Goal: Information Seeking & Learning: Find specific fact

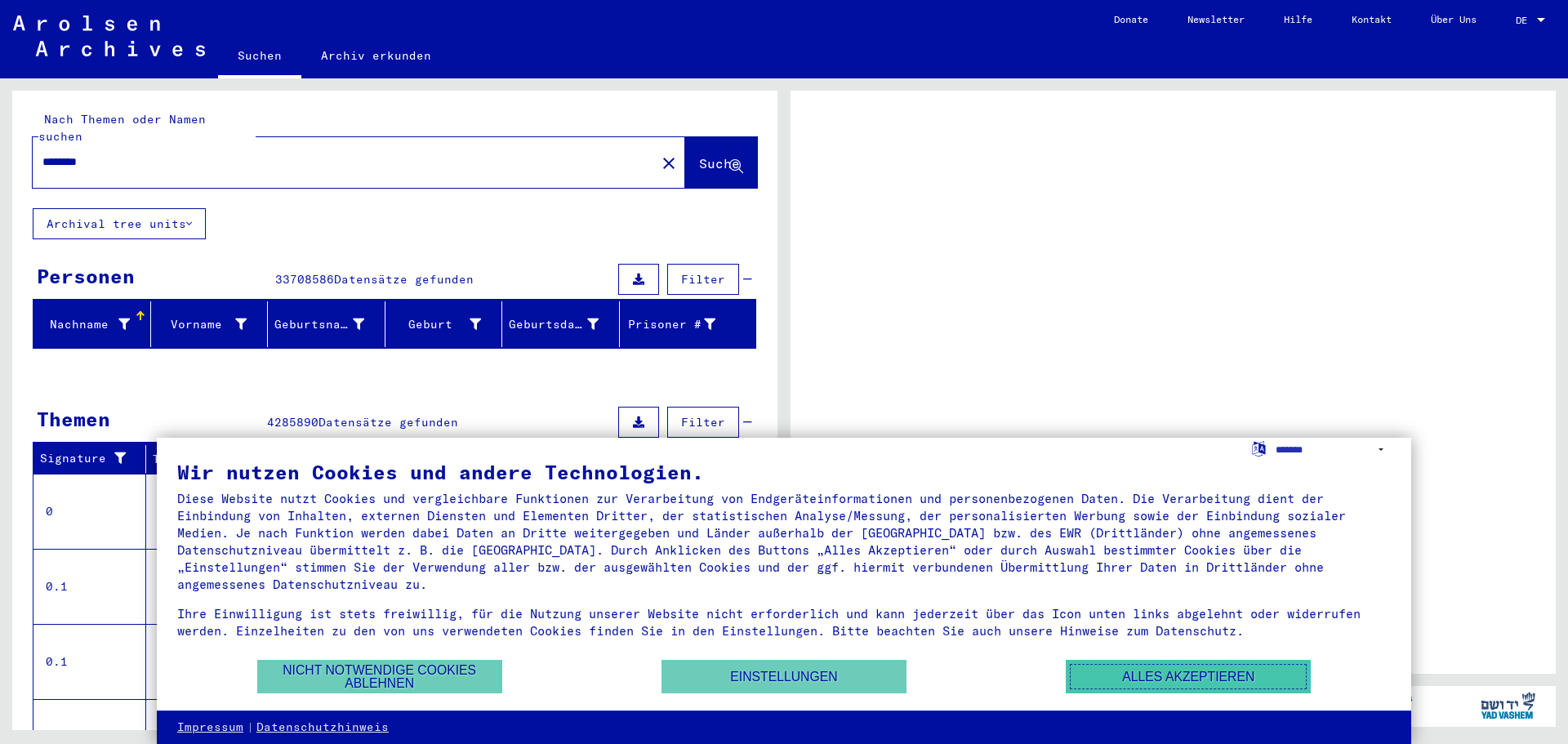
click at [1223, 674] on button "Alles akzeptieren" at bounding box center [1187, 676] width 245 height 33
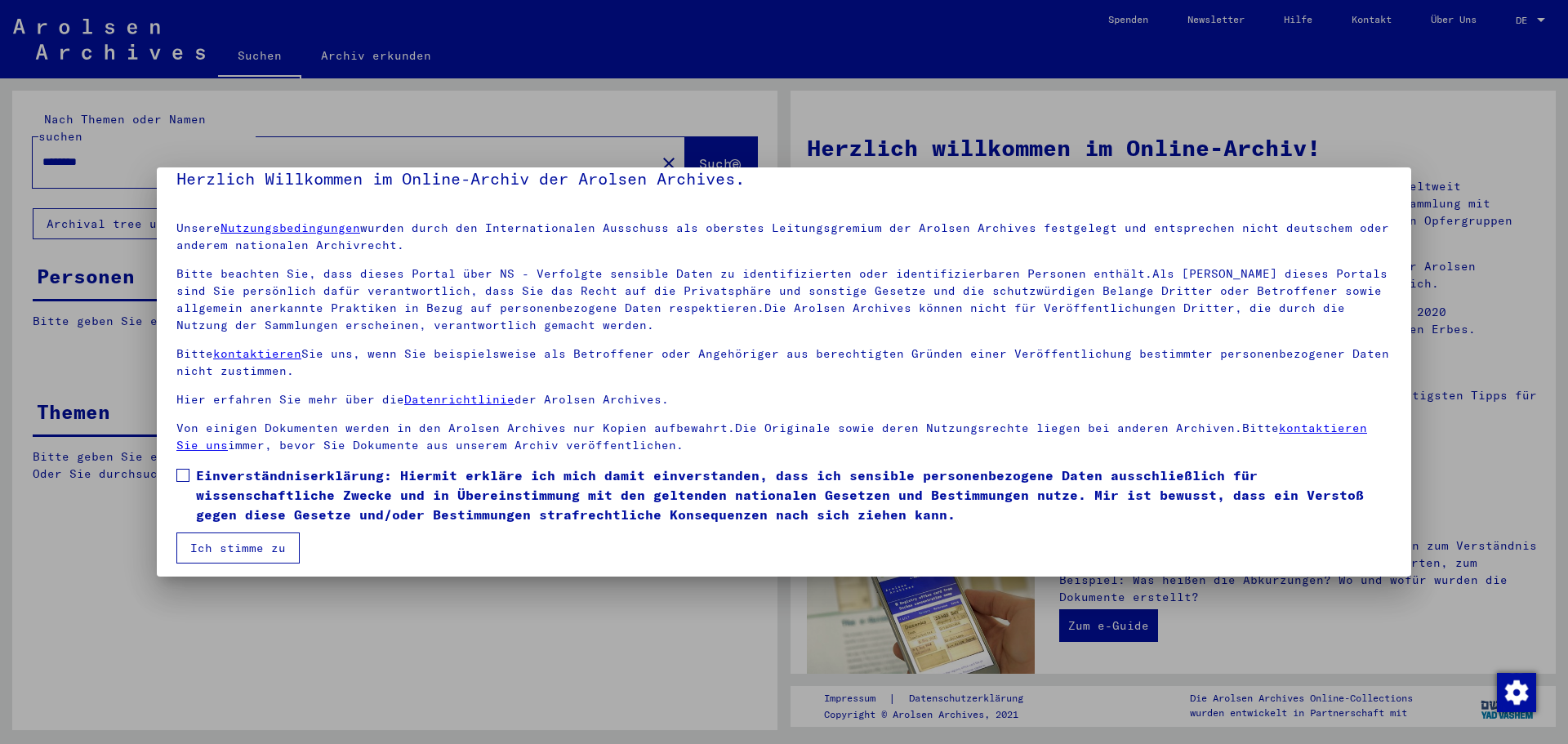
scroll to position [28, 0]
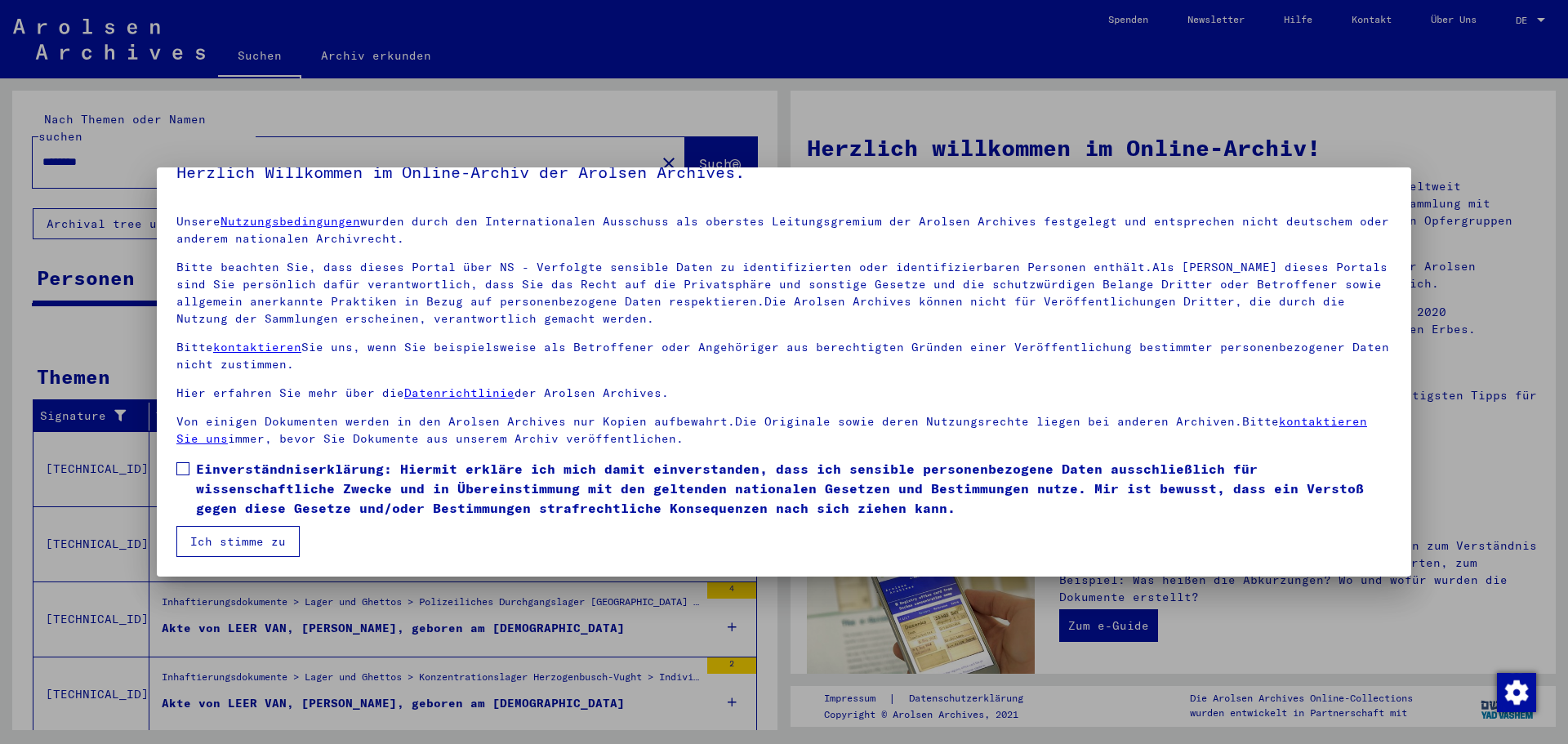
click at [180, 468] on span at bounding box center [183, 469] width 13 height 13
click at [226, 536] on button "Ich stimme zu" at bounding box center [237, 542] width 123 height 31
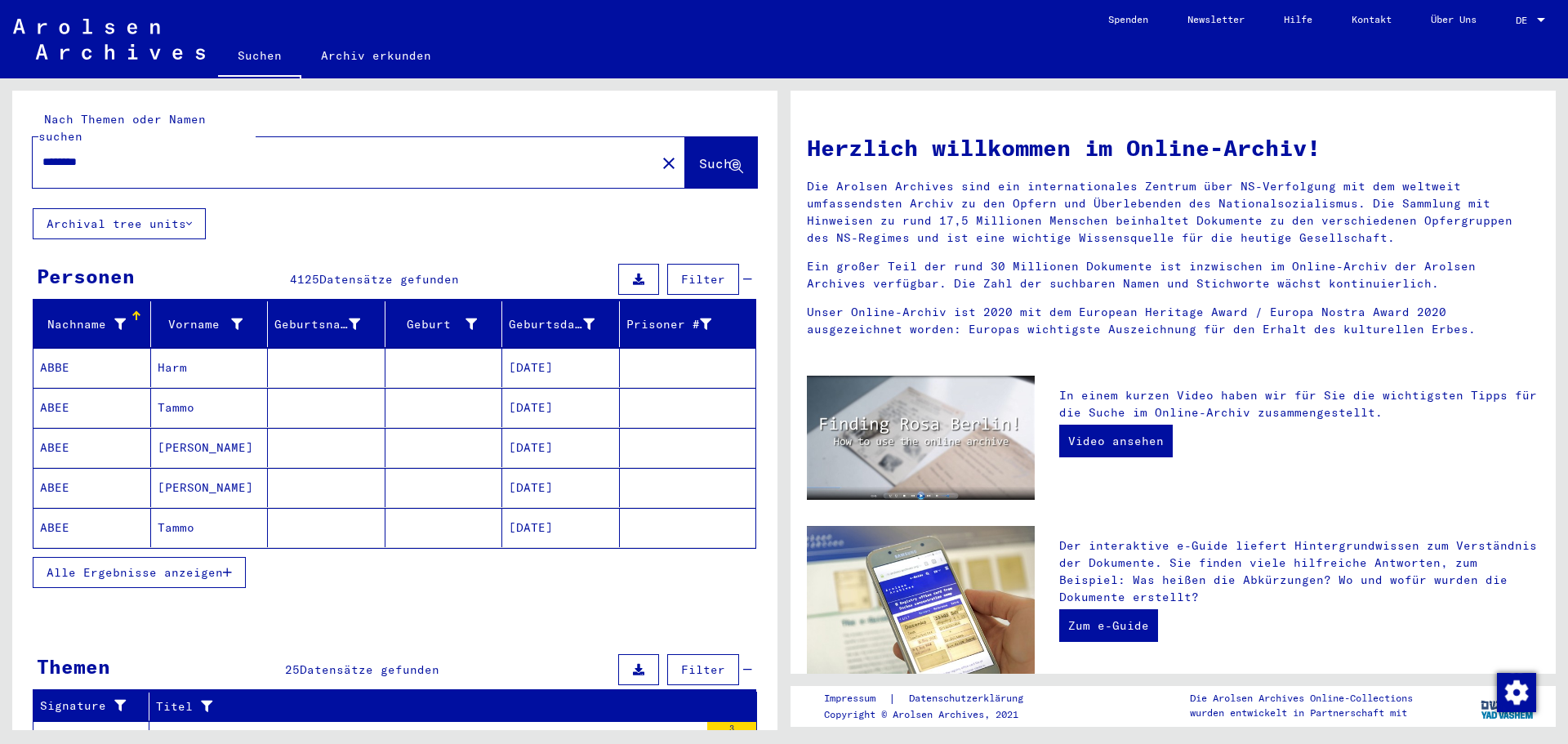
click at [45, 154] on input "********" at bounding box center [339, 162] width 594 height 17
type input "**********"
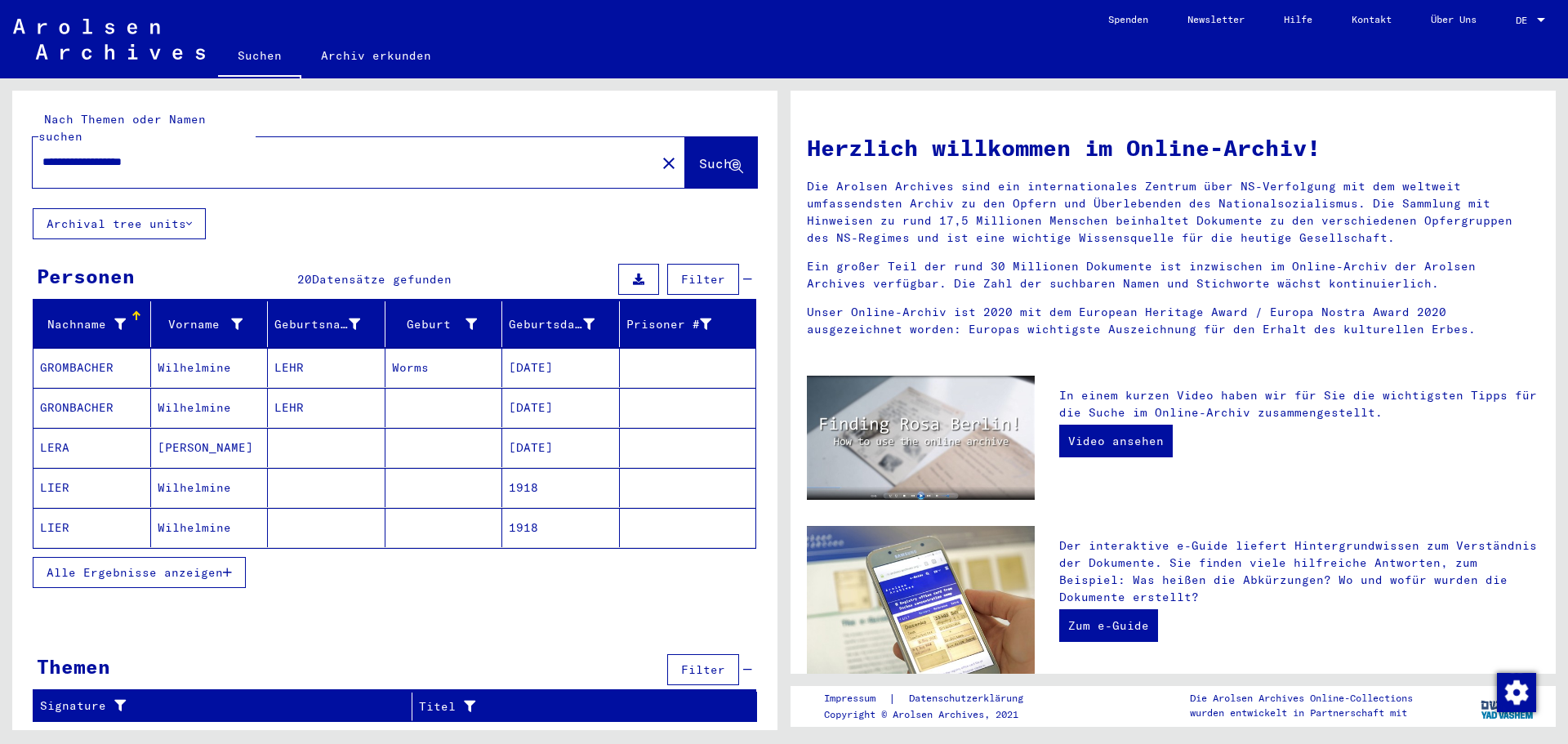
click at [146, 565] on span "Alle Ergebnisse anzeigen" at bounding box center [135, 572] width 176 height 14
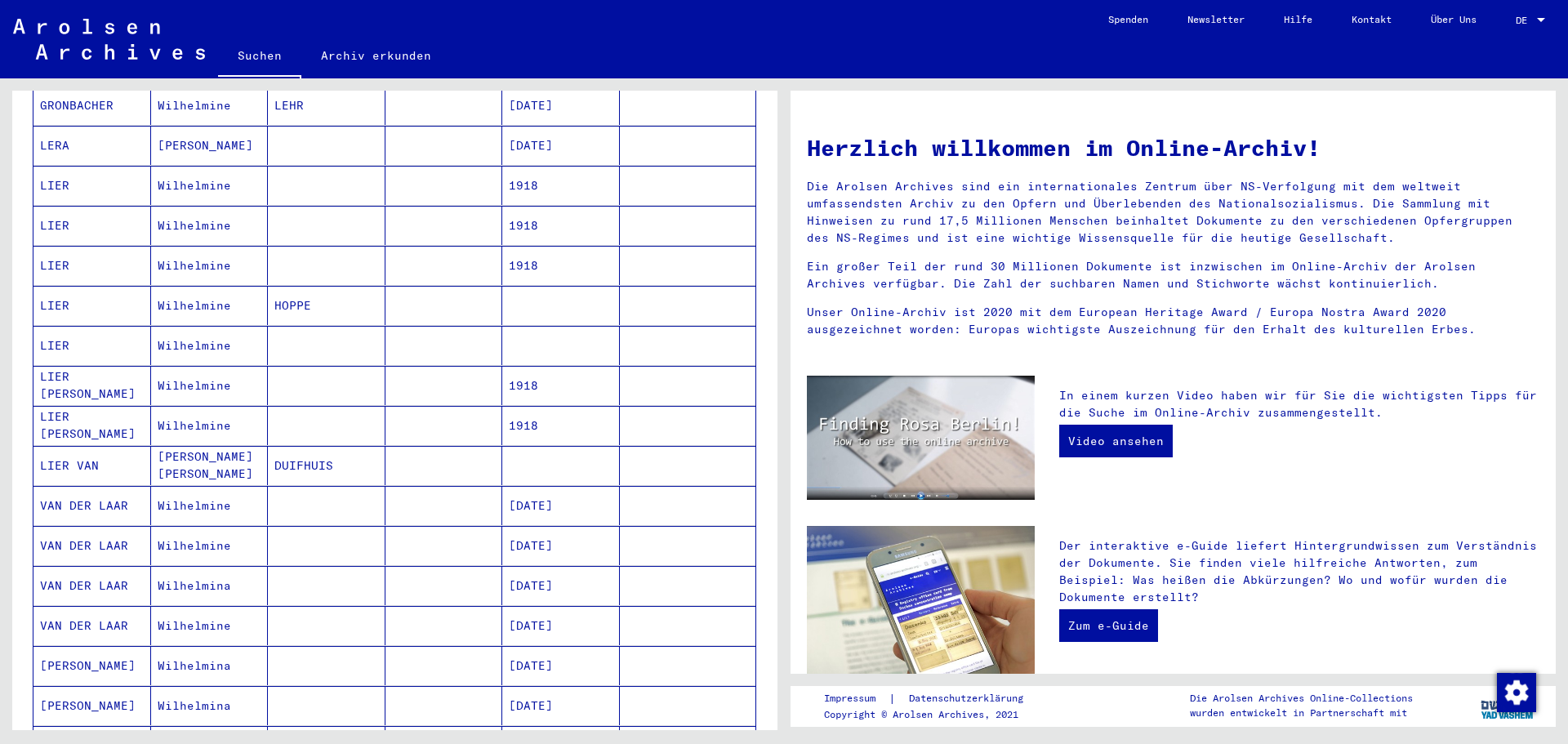
scroll to position [327, 0]
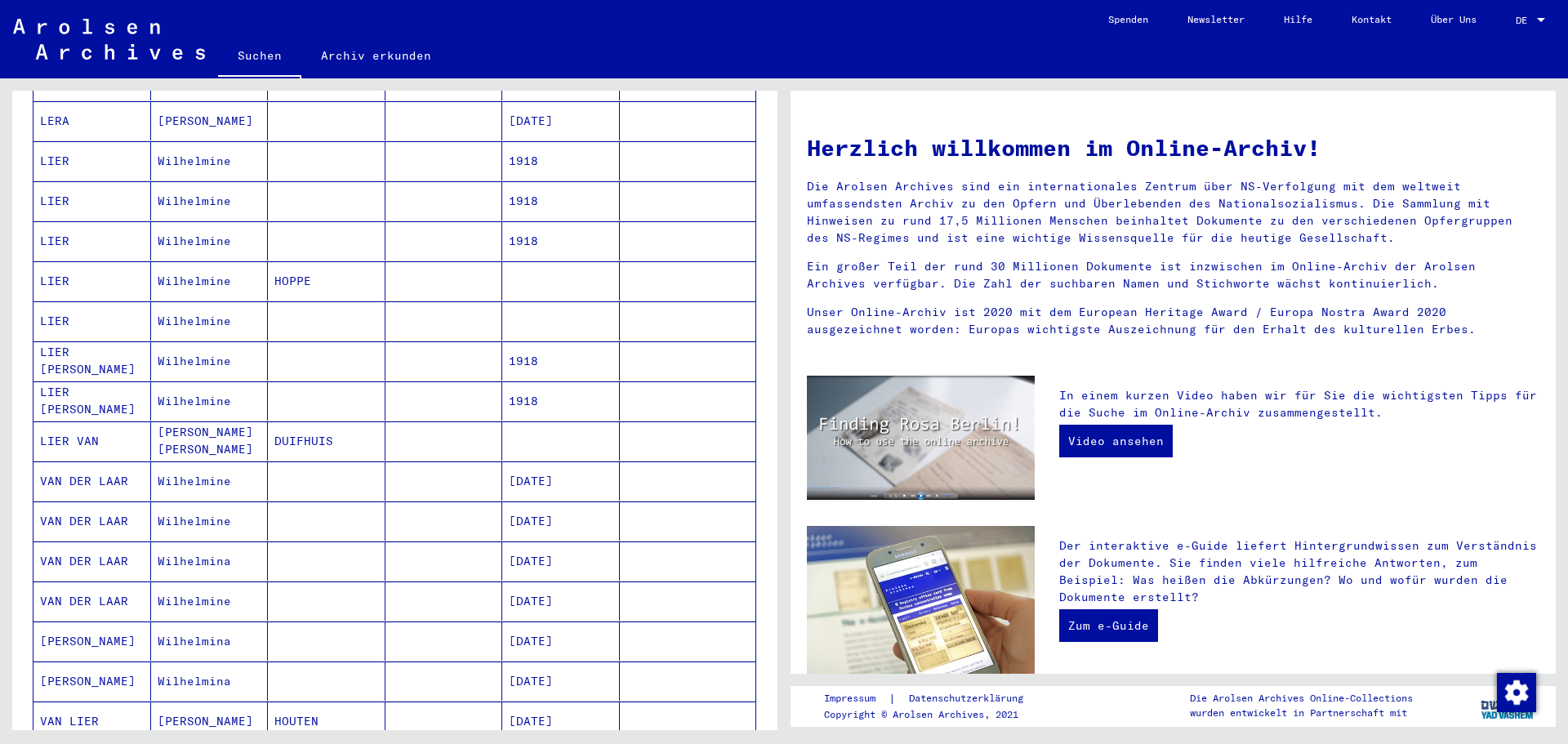
click at [565, 624] on mat-cell "[DATE]" at bounding box center [560, 641] width 118 height 40
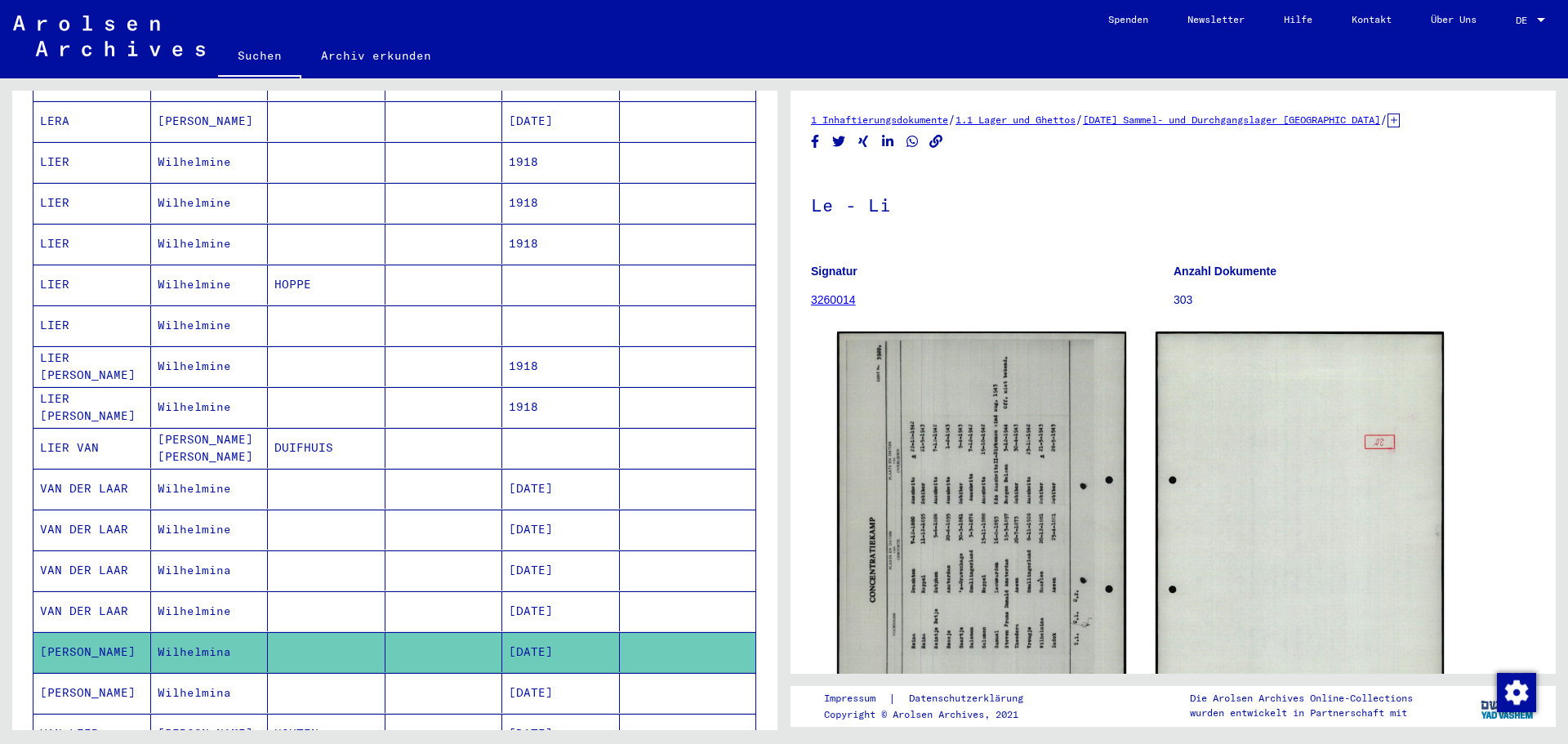
click at [196, 673] on mat-cell "Wilhelmina" at bounding box center [210, 693] width 118 height 40
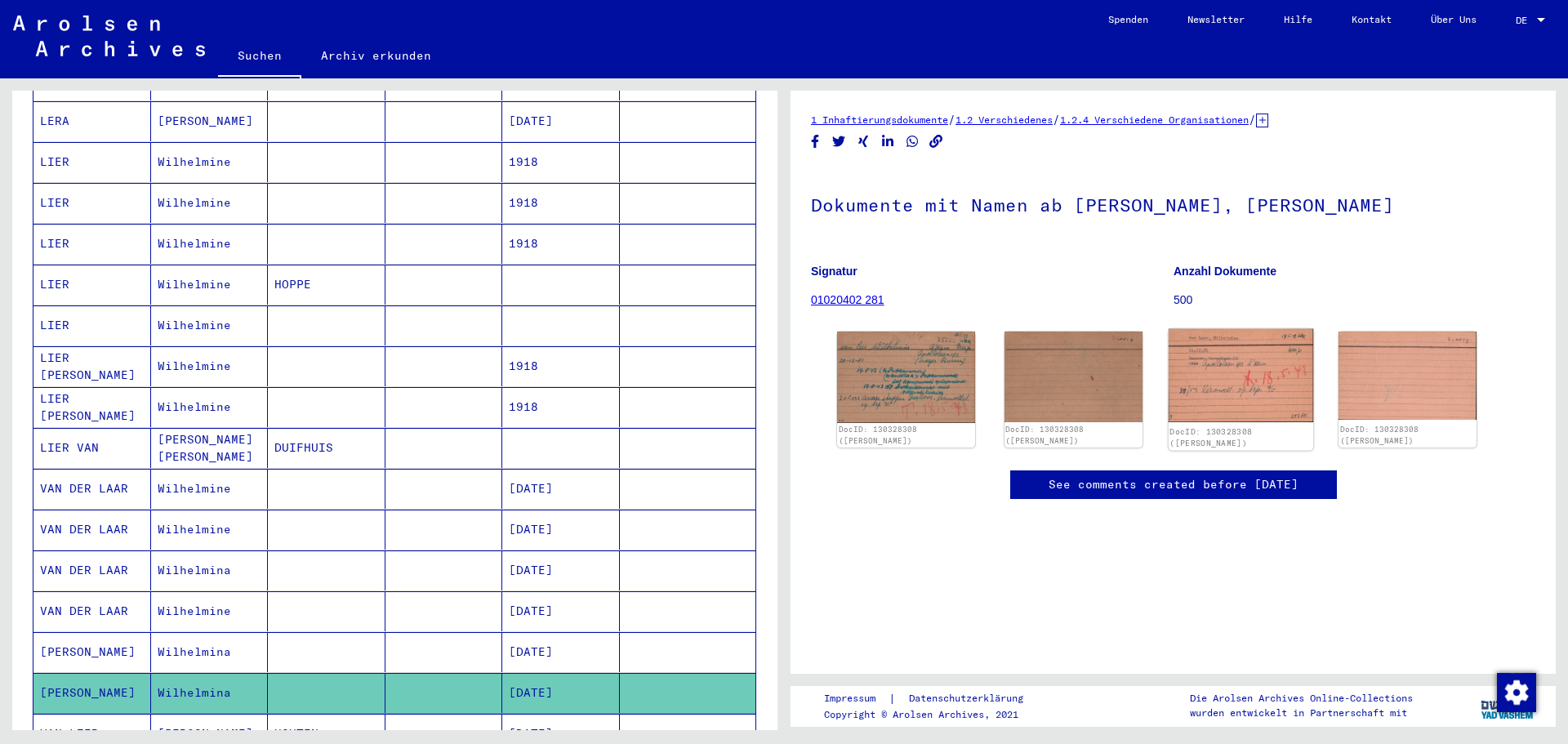
click at [1225, 375] on img at bounding box center [1240, 375] width 145 height 93
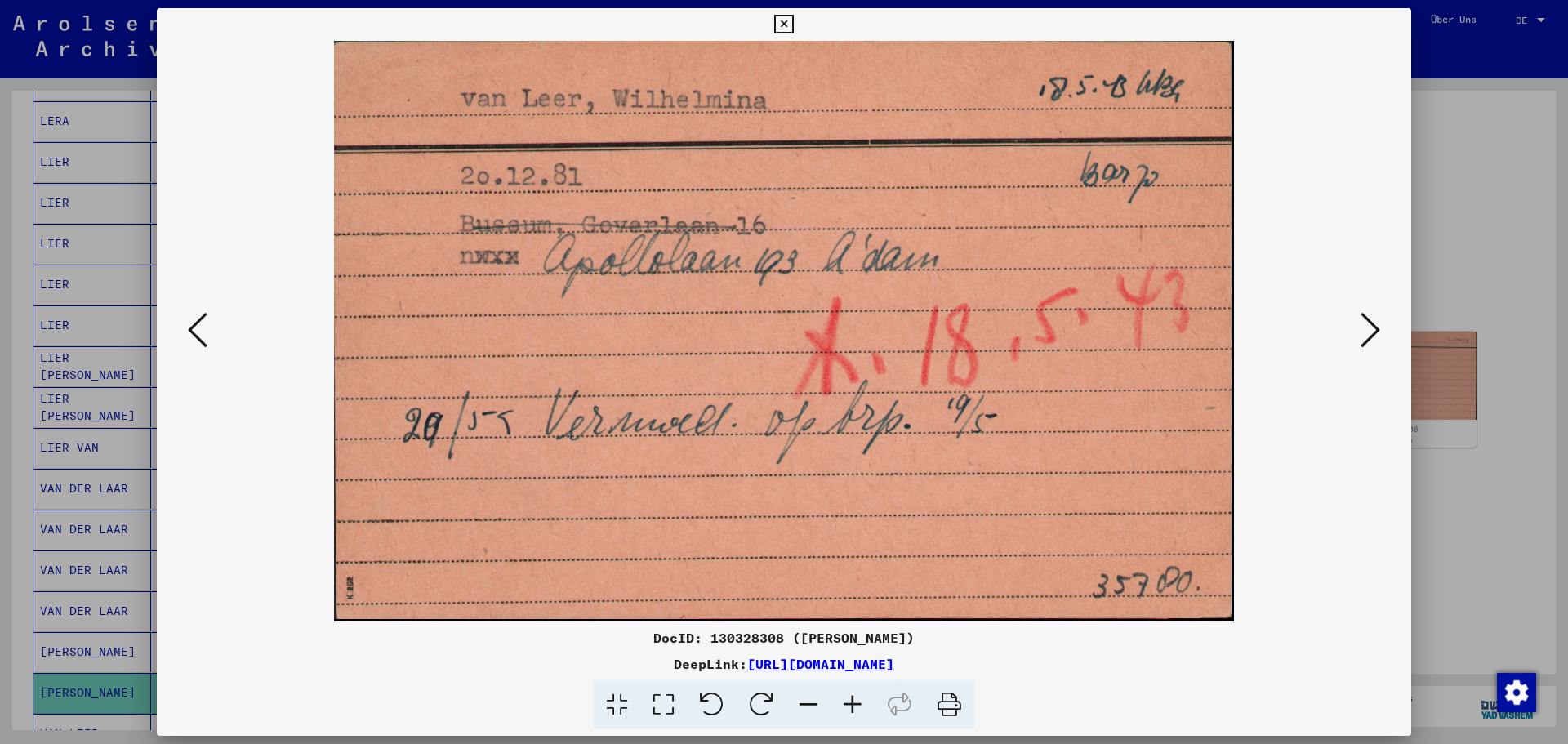
click at [185, 318] on button at bounding box center [197, 331] width 30 height 47
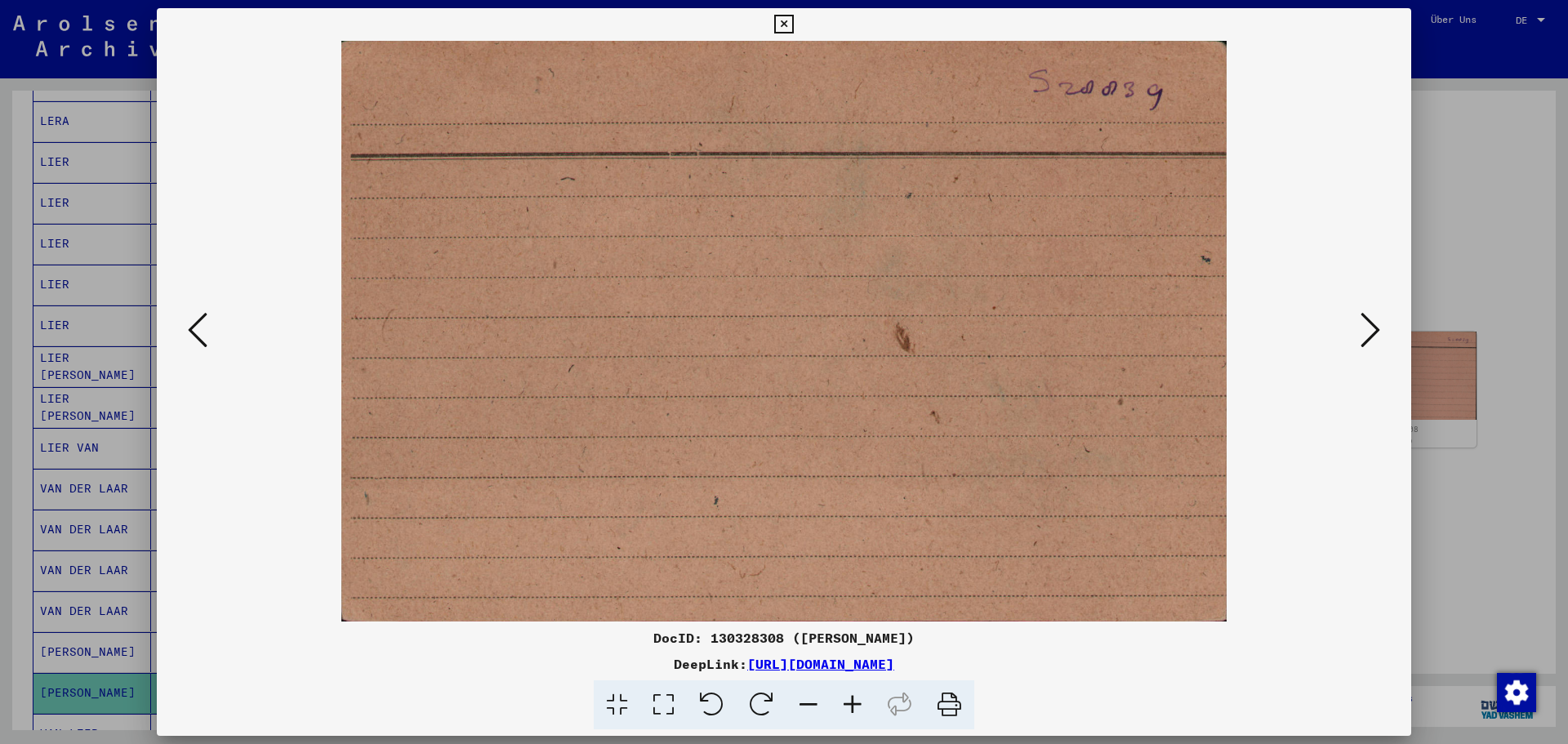
click at [185, 318] on button at bounding box center [197, 331] width 30 height 47
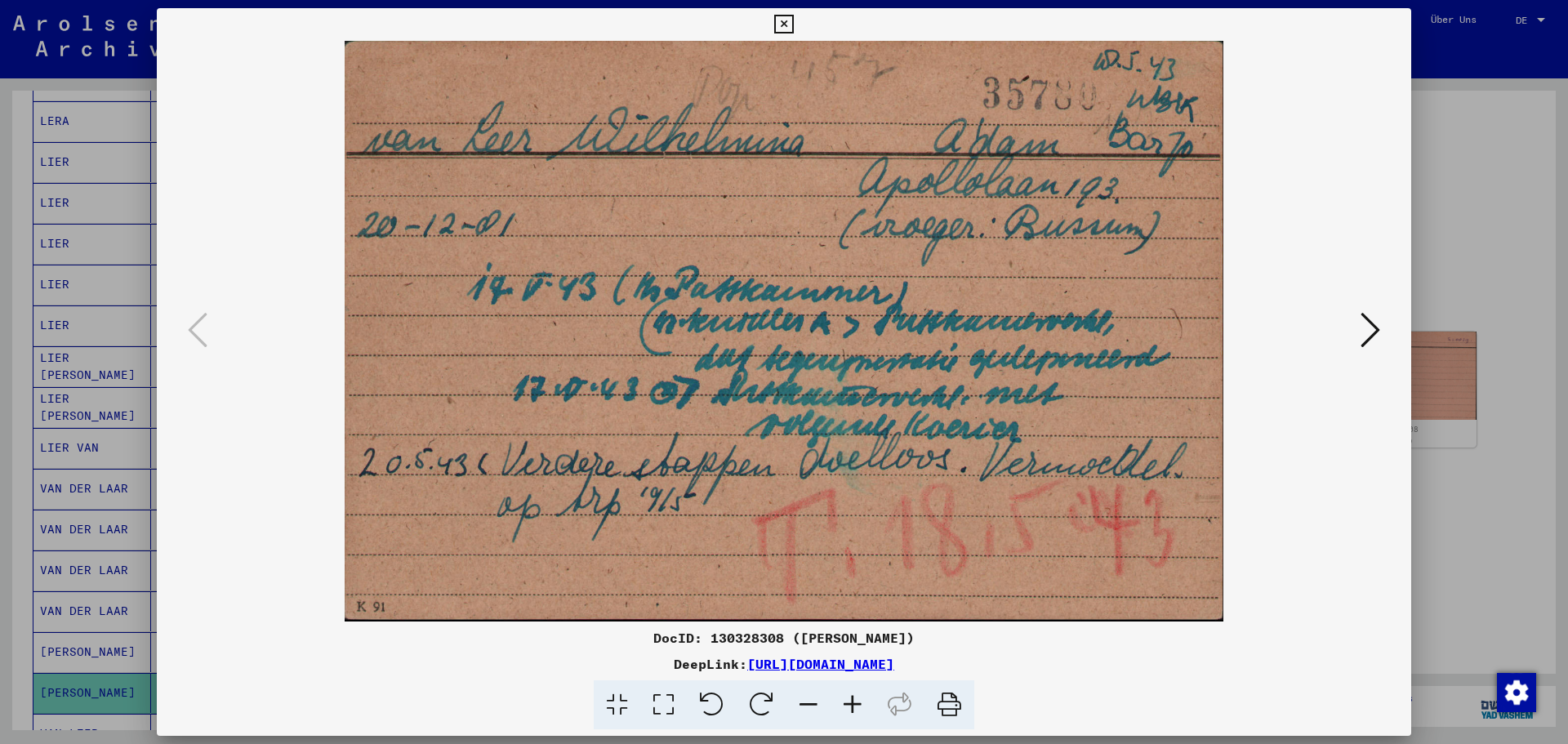
click at [786, 22] on icon at bounding box center [783, 24] width 19 height 20
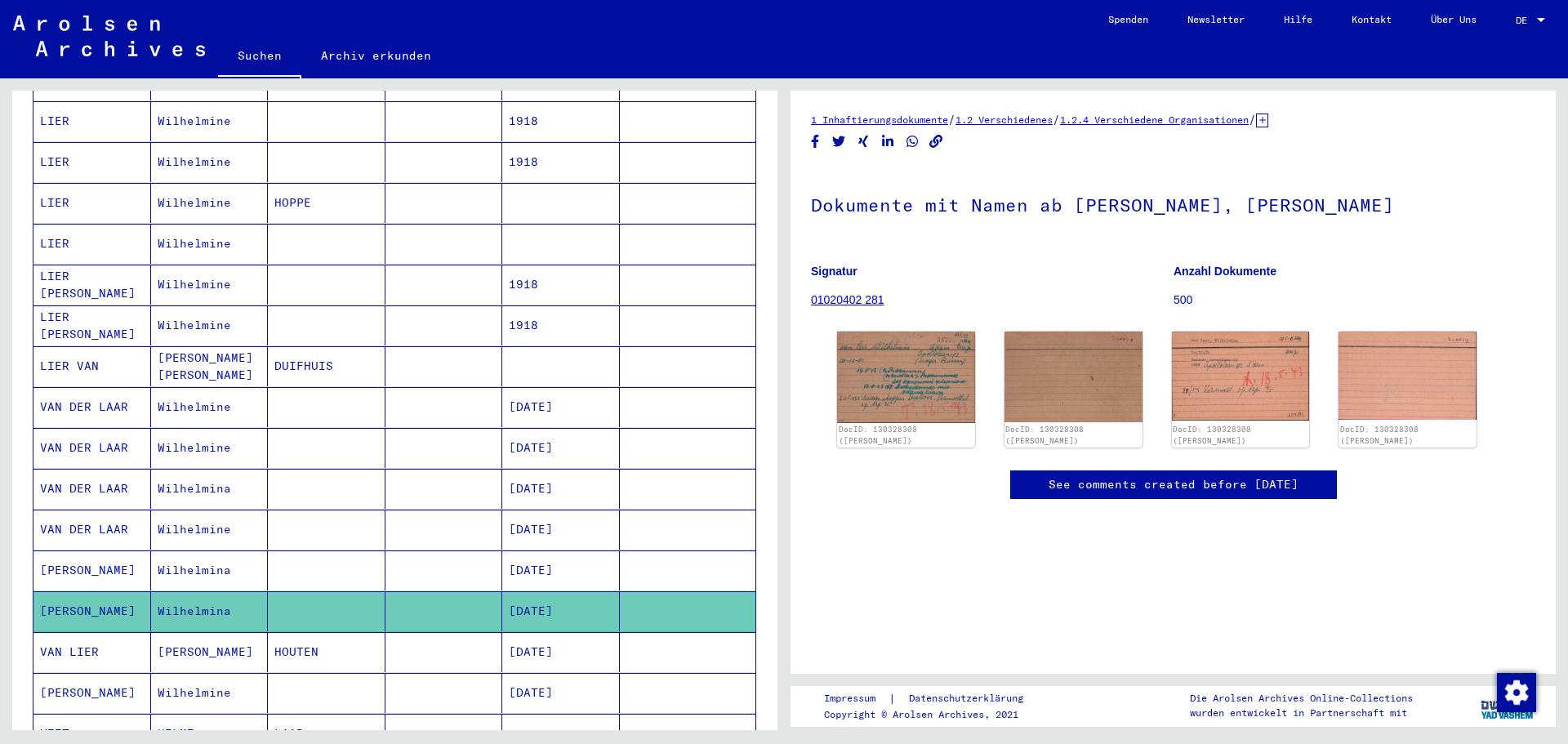
scroll to position [491, 0]
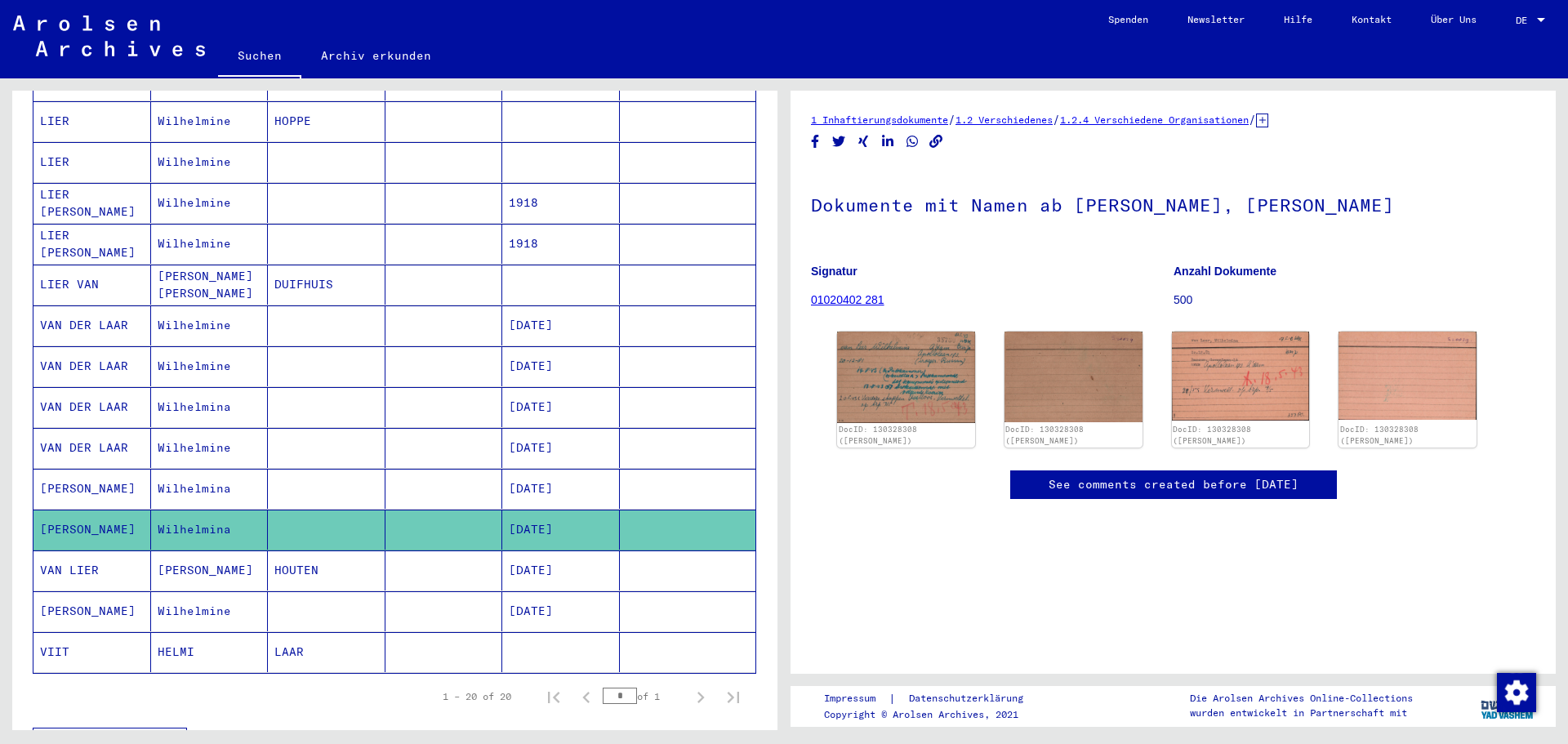
click at [201, 598] on mat-cell "Wilhelmine" at bounding box center [210, 611] width 118 height 40
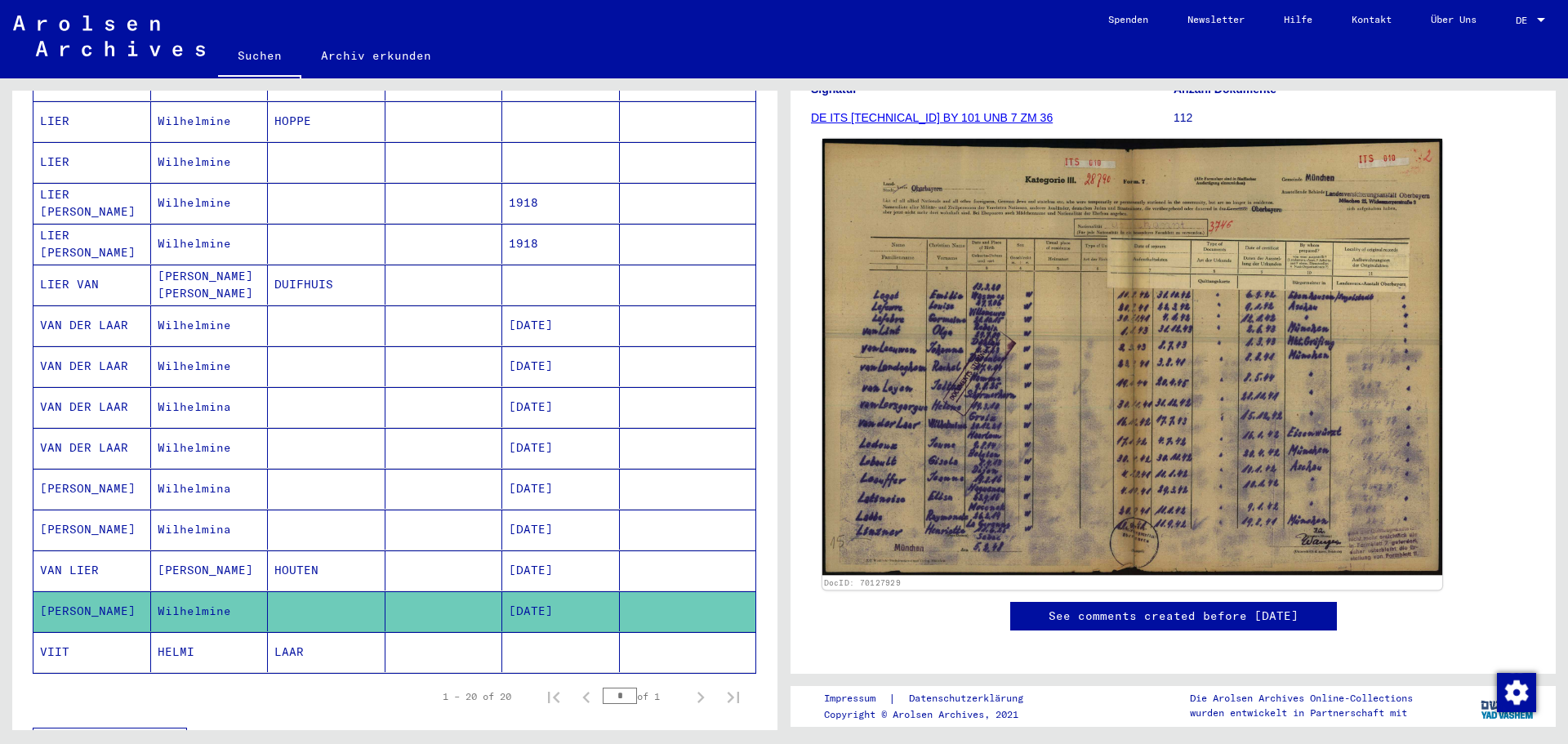
scroll to position [245, 0]
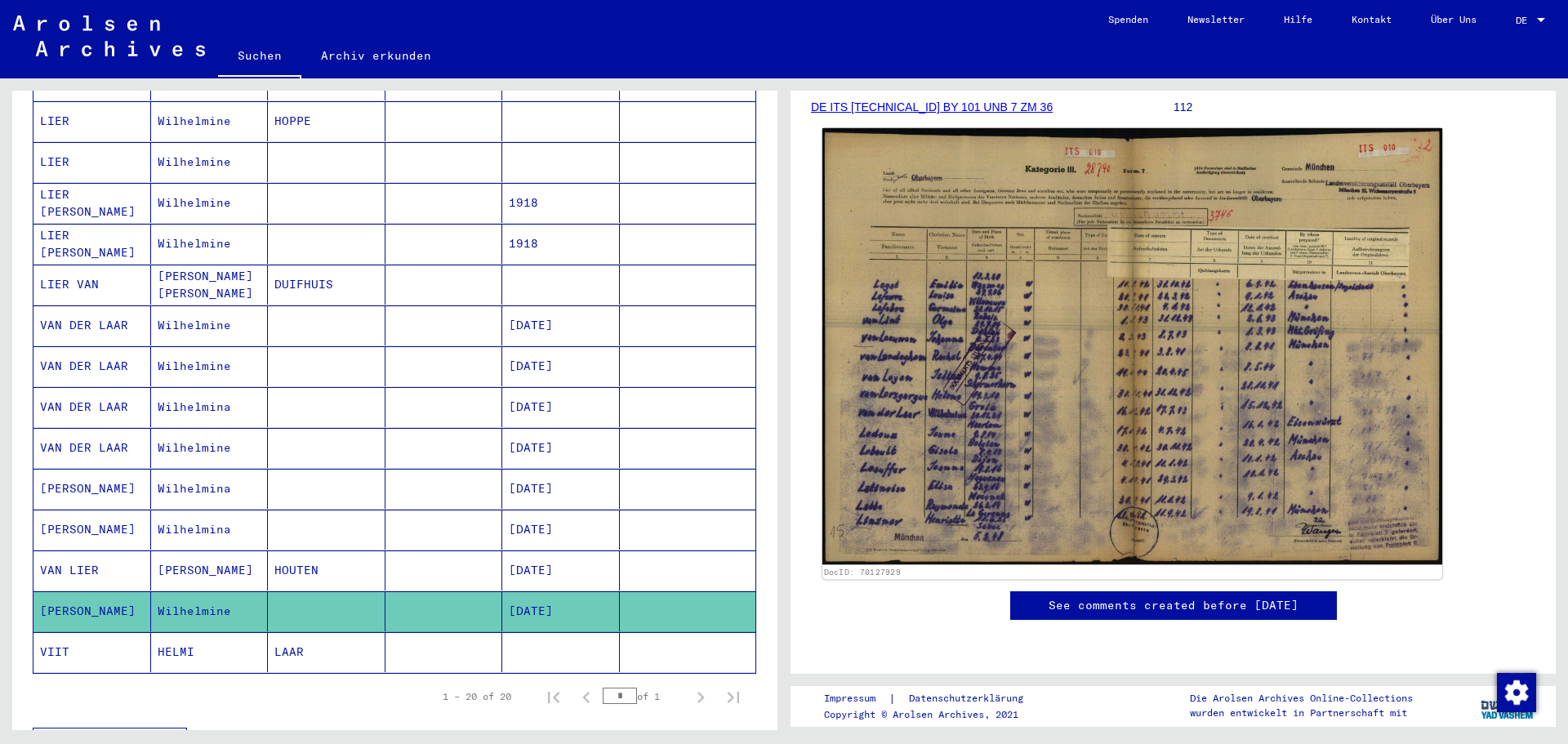
click at [952, 357] on img at bounding box center [1132, 345] width 620 height 436
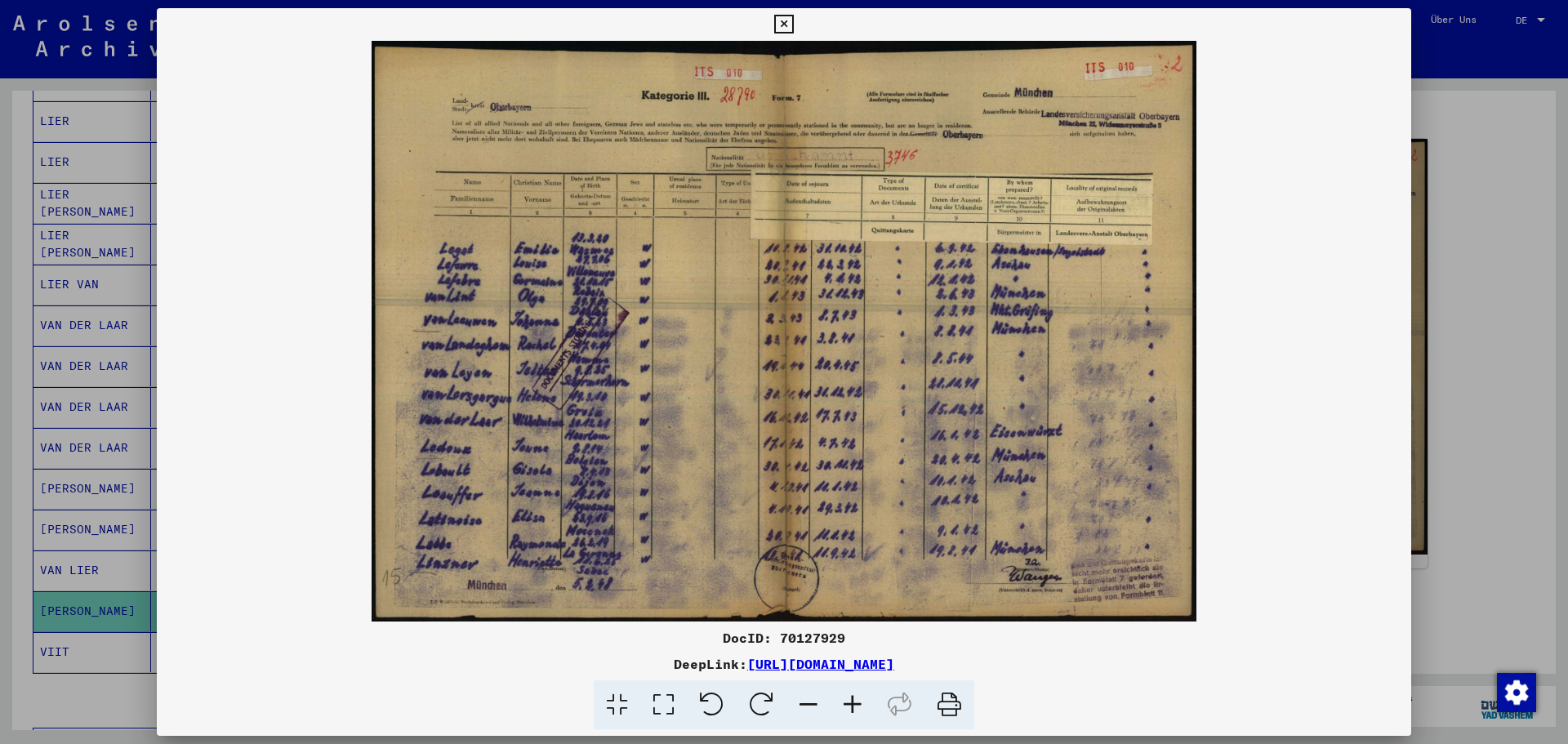
click at [783, 22] on icon at bounding box center [783, 24] width 19 height 20
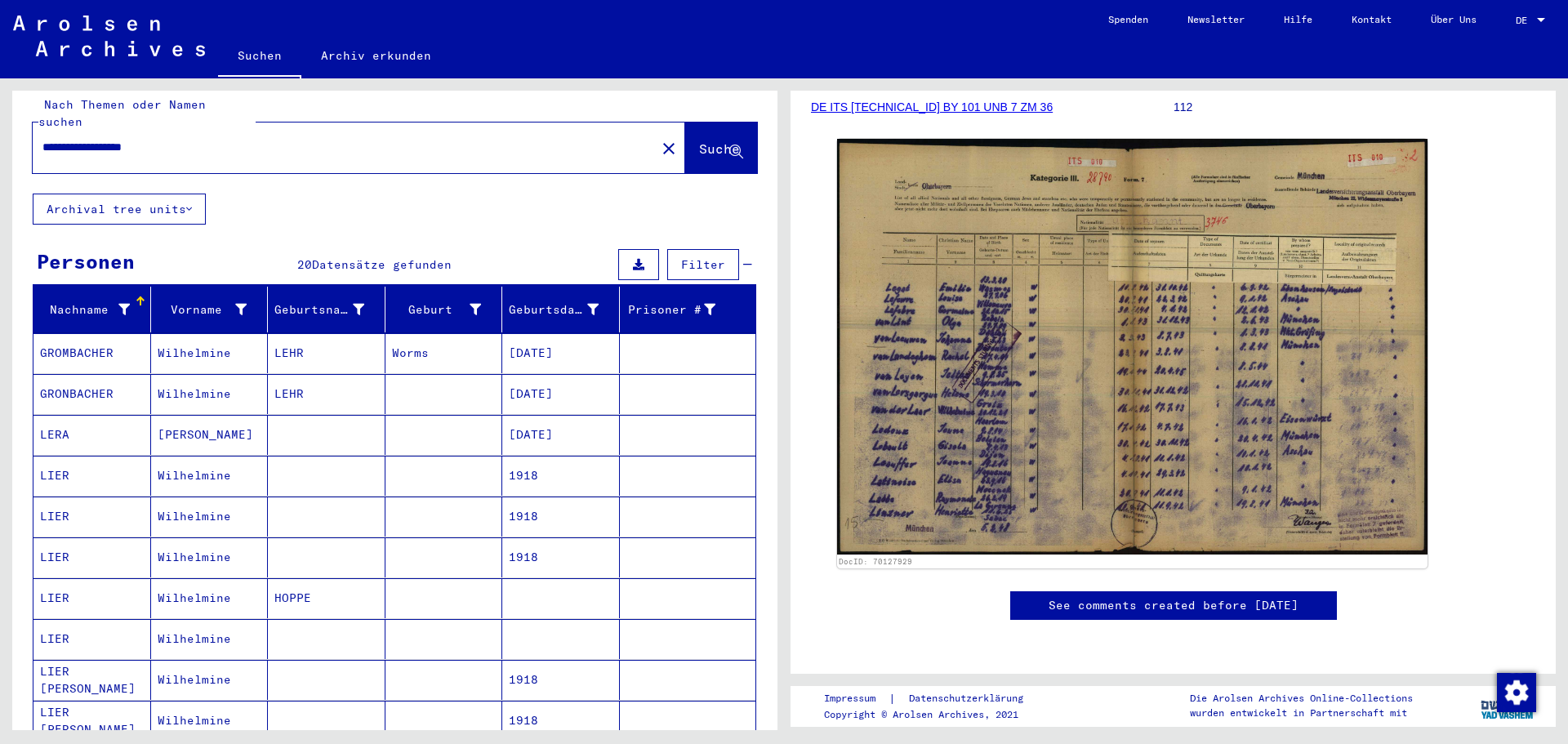
scroll to position [0, 0]
